Goal: Task Accomplishment & Management: Manage account settings

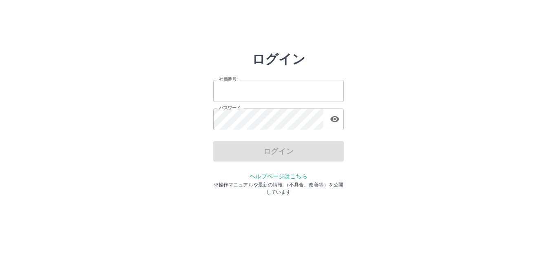
type input "*******"
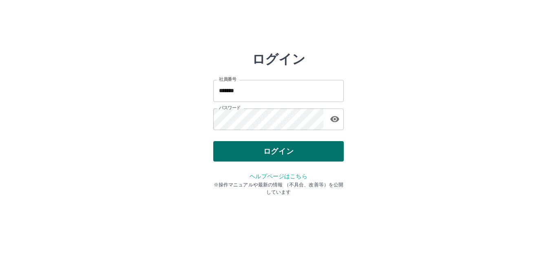
click at [254, 156] on div "ログイン" at bounding box center [278, 151] width 130 height 20
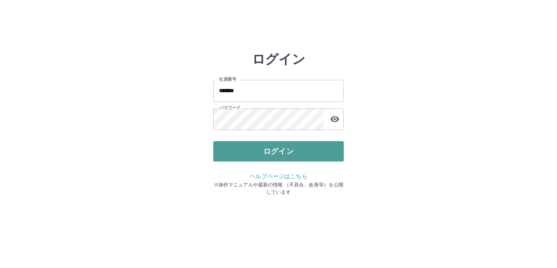
click at [254, 156] on button "ログイン" at bounding box center [278, 151] width 130 height 20
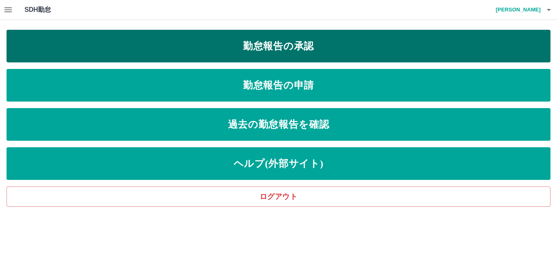
click at [296, 55] on link "勤怠報告の承認" at bounding box center [279, 46] width 544 height 33
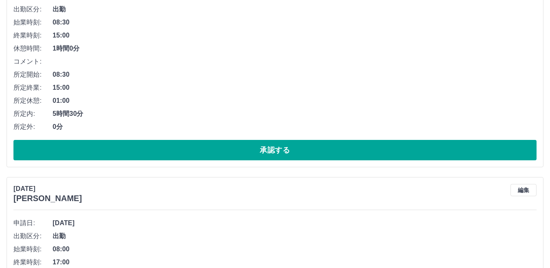
scroll to position [163, 0]
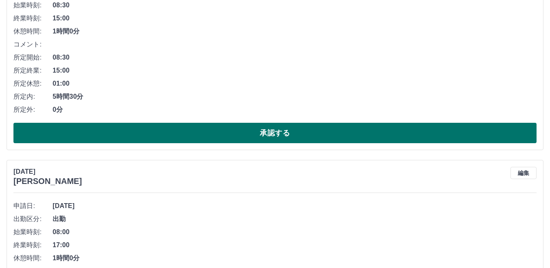
click at [148, 139] on button "承認する" at bounding box center [274, 133] width 523 height 20
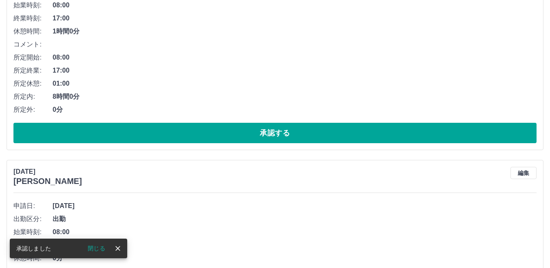
click at [148, 139] on button "承認する" at bounding box center [274, 133] width 523 height 20
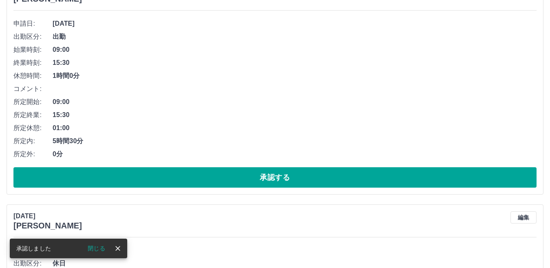
scroll to position [122, 0]
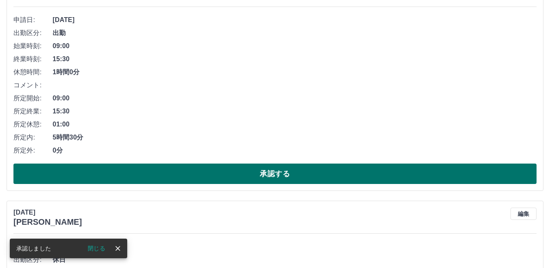
click at [149, 170] on button "承認する" at bounding box center [274, 173] width 523 height 20
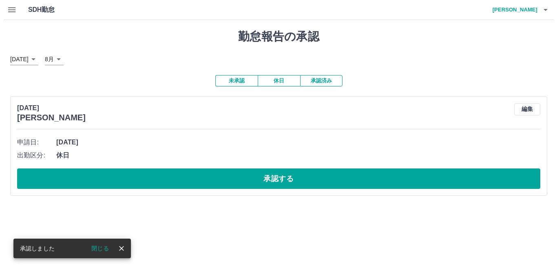
scroll to position [0, 0]
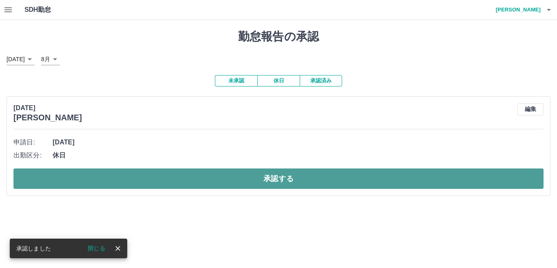
click at [147, 177] on button "承認する" at bounding box center [278, 178] width 530 height 20
